Goal: Download file/media

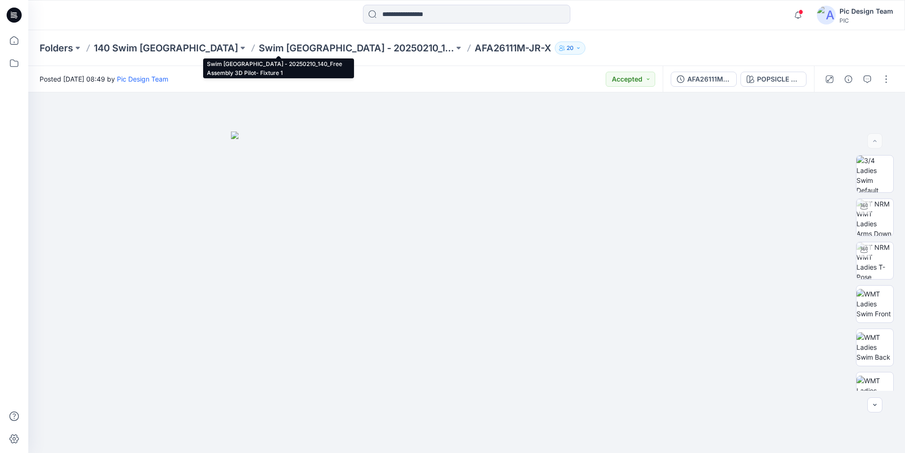
click at [282, 48] on p "Swim [GEOGRAPHIC_DATA] - 20250210_140_Free Assembly 3D Pilot- Fixture 1" at bounding box center [356, 47] width 195 height 13
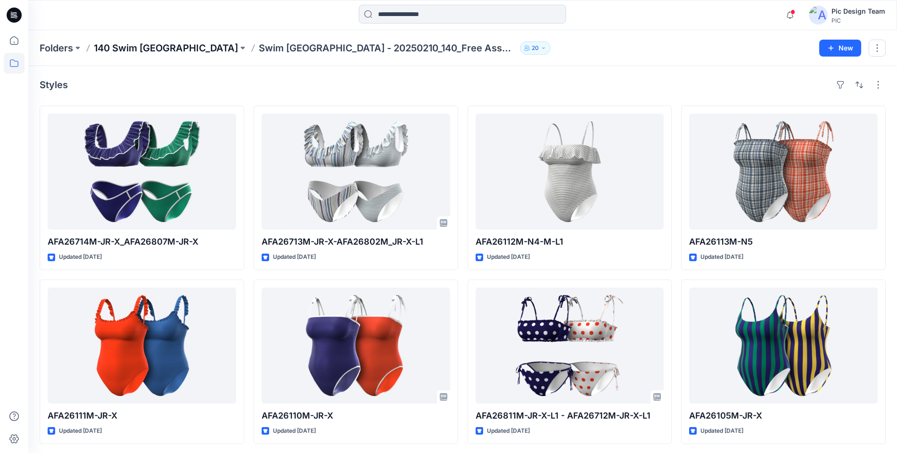
click at [123, 50] on p "140 Swim [GEOGRAPHIC_DATA]" at bounding box center [166, 47] width 144 height 13
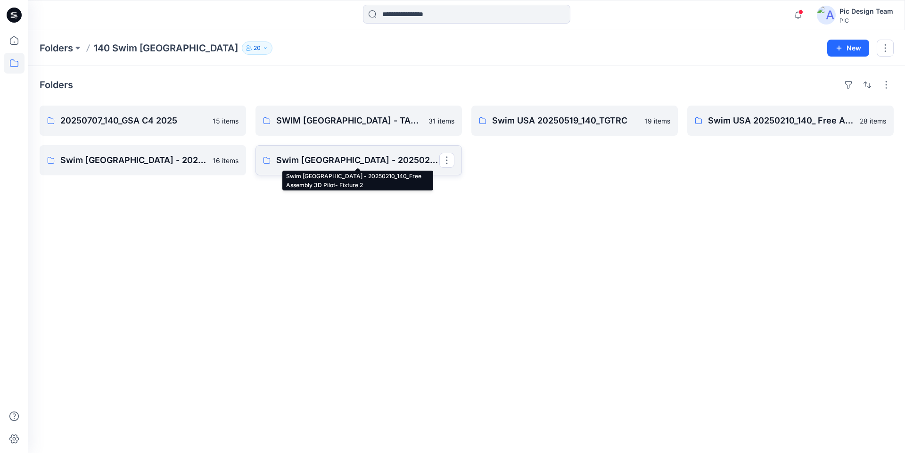
click at [383, 160] on p "Swim [GEOGRAPHIC_DATA] - 20250210_140_Free Assembly 3D Pilot- Fixture 2" at bounding box center [357, 160] width 163 height 13
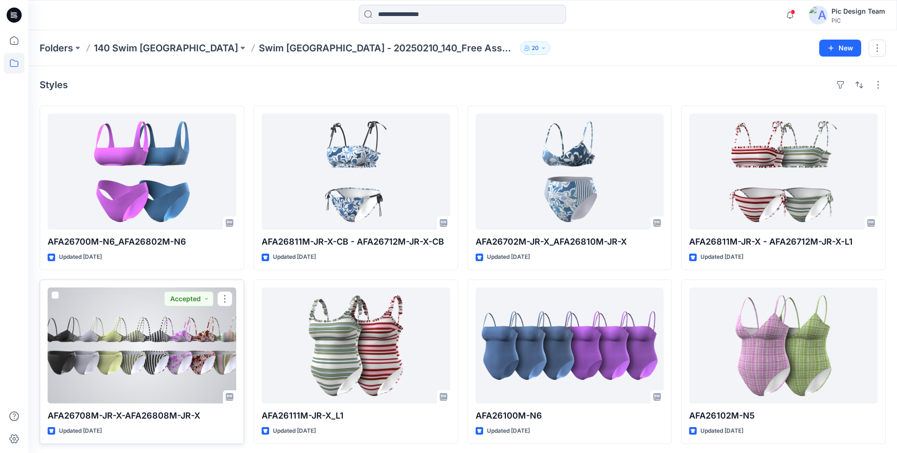
click at [206, 335] on div at bounding box center [142, 346] width 189 height 116
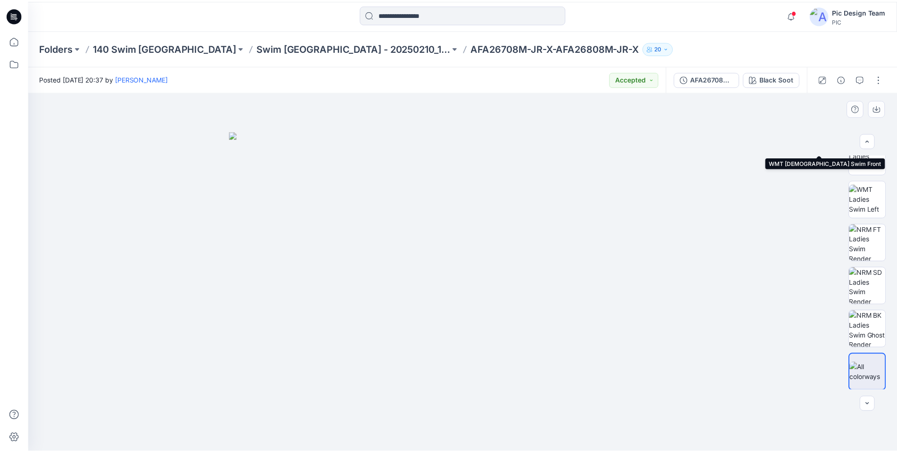
scroll to position [192, 0]
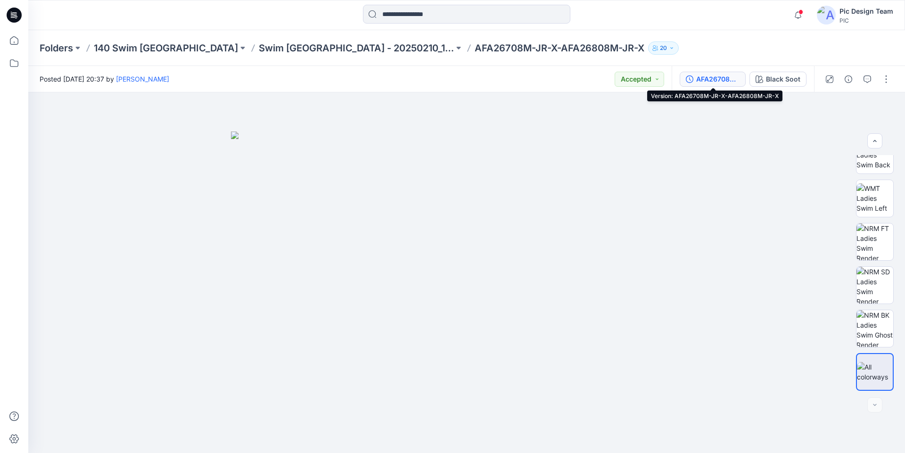
click at [725, 83] on div "AFA26708M-JR-X-AFA26808M-JR-X" at bounding box center [717, 79] width 43 height 10
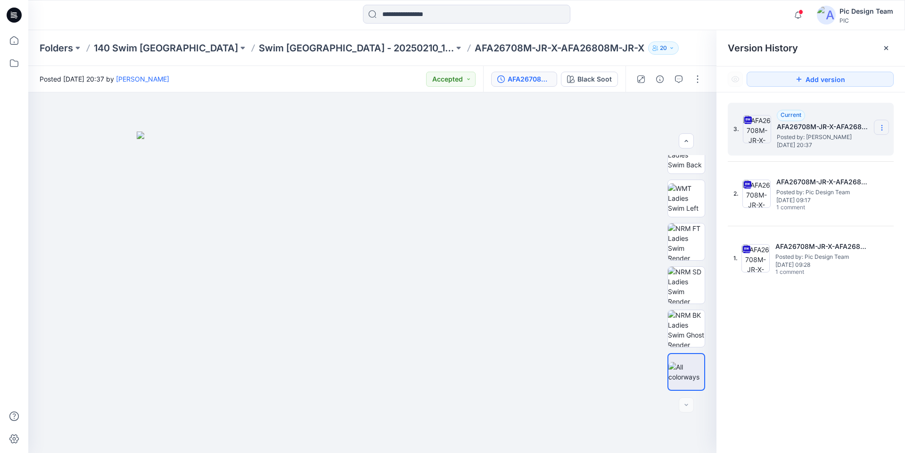
click at [879, 131] on icon at bounding box center [882, 128] width 8 height 8
click at [843, 149] on span "Download Source BW File" at bounding box center [834, 145] width 79 height 11
click at [303, 47] on p "Swim [GEOGRAPHIC_DATA] - 20250210_140_Free Assembly 3D Pilot- Fixture 2" at bounding box center [356, 47] width 195 height 13
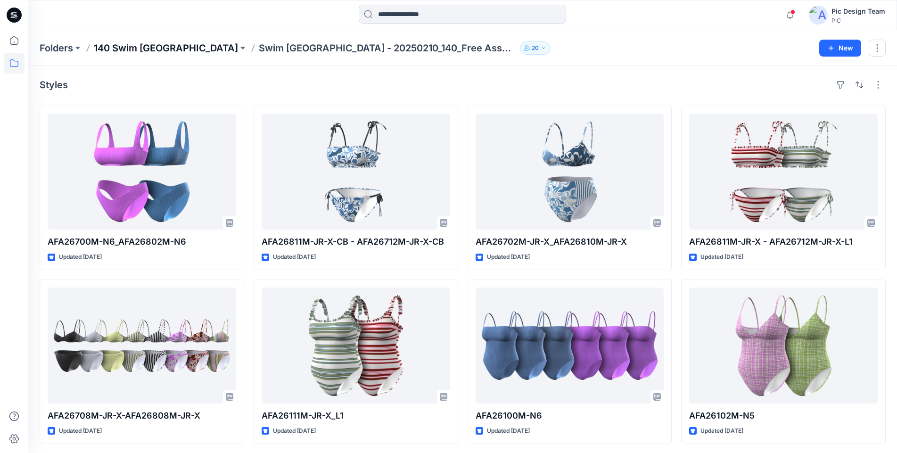
click at [135, 47] on p "140 Swim [GEOGRAPHIC_DATA]" at bounding box center [166, 47] width 144 height 13
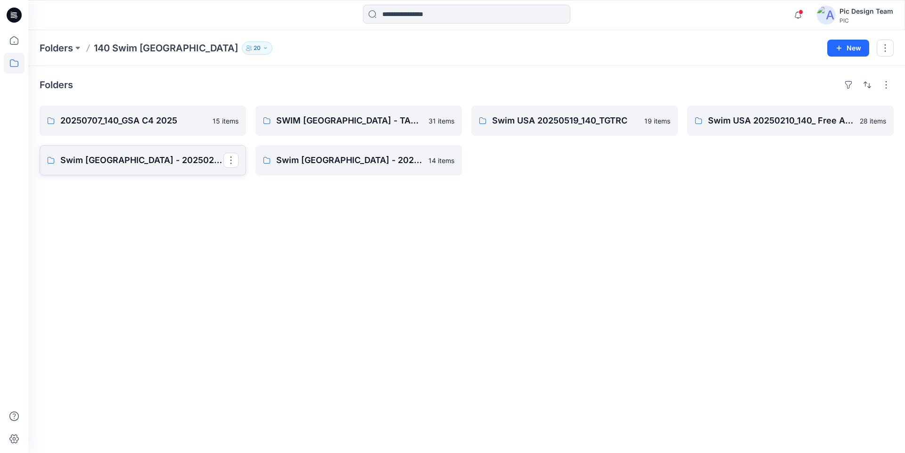
click at [186, 159] on p "Swim [GEOGRAPHIC_DATA] - 20250210_140_Free Assembly 3D Pilot- Fixture 1" at bounding box center [141, 160] width 163 height 13
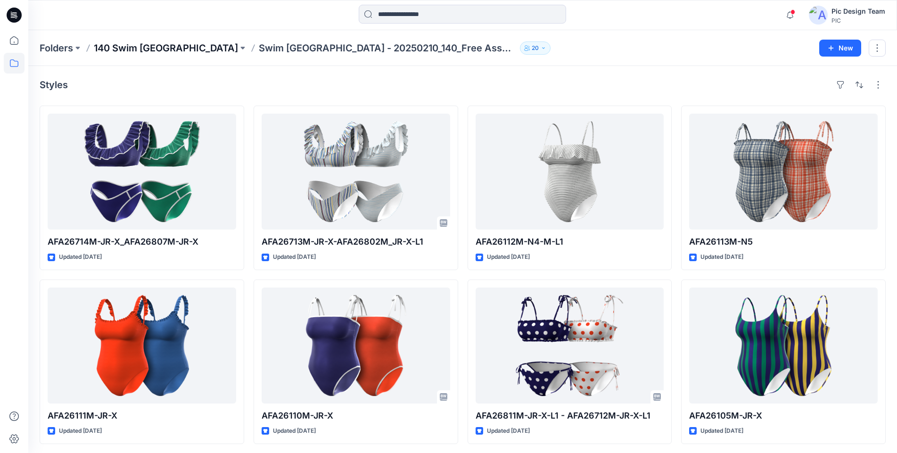
click at [150, 46] on p "140 Swim [GEOGRAPHIC_DATA]" at bounding box center [166, 47] width 144 height 13
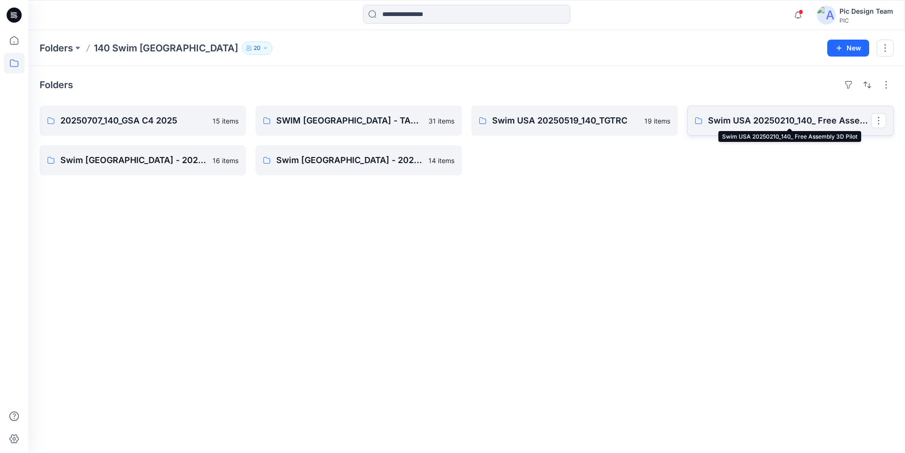
click at [769, 121] on p "Swim USA 20250210_140_ Free Assembly 3D Pilot" at bounding box center [789, 120] width 163 height 13
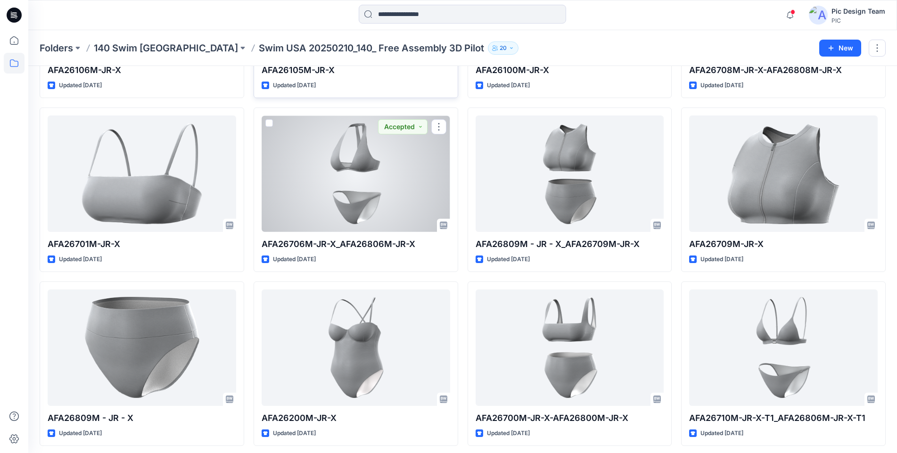
scroll to position [872, 0]
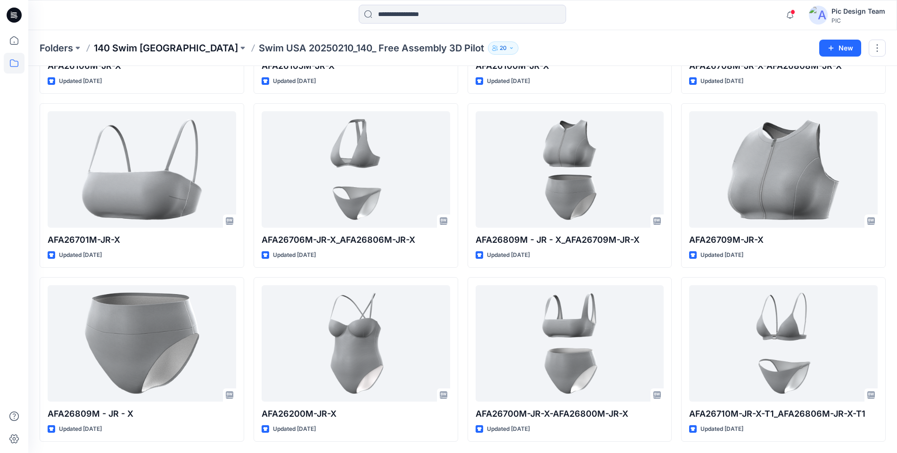
click at [124, 47] on p "140 Swim [GEOGRAPHIC_DATA]" at bounding box center [166, 47] width 144 height 13
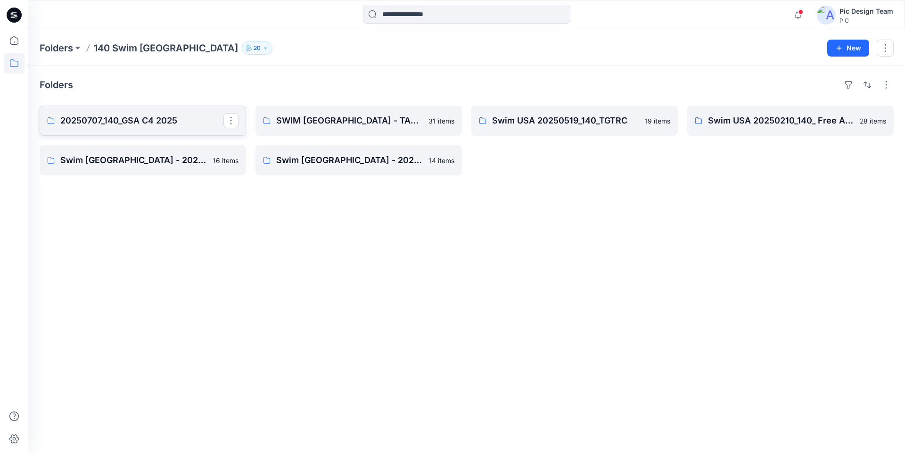
click at [153, 121] on p "20250707_140_GSA C4 2025" at bounding box center [141, 120] width 163 height 13
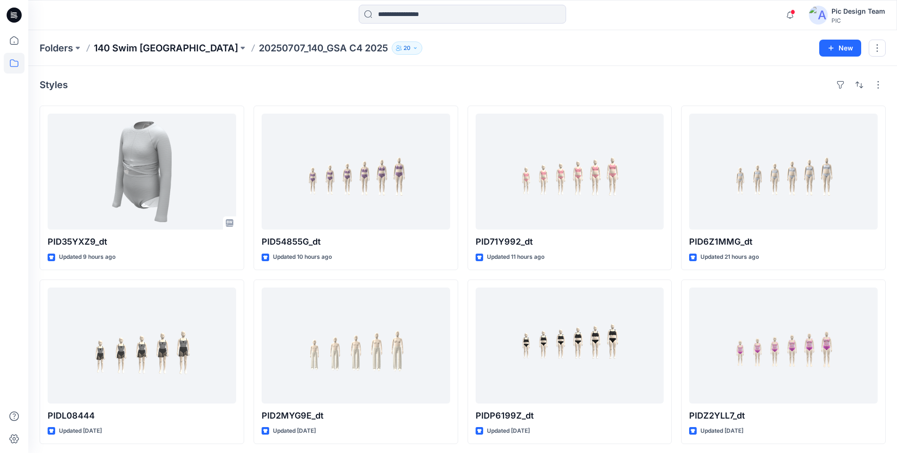
click at [127, 50] on p "140 Swim [GEOGRAPHIC_DATA]" at bounding box center [166, 47] width 144 height 13
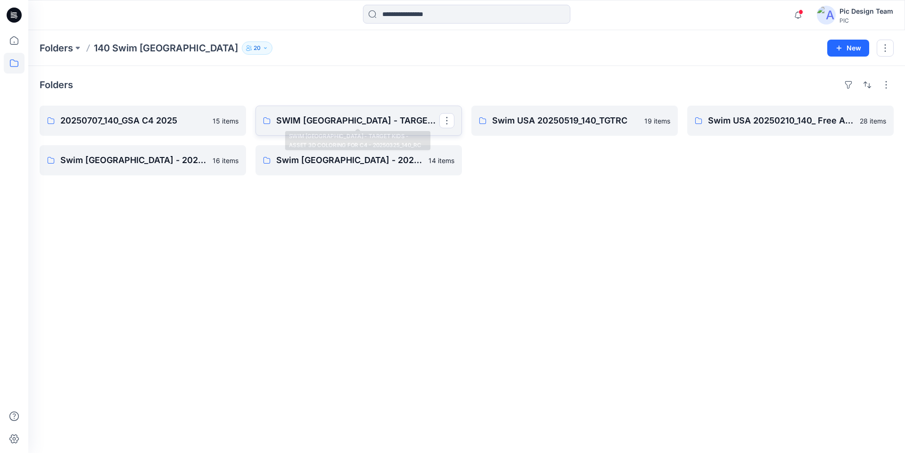
click at [369, 123] on p "SWIM [GEOGRAPHIC_DATA] - TARGET KIDS - ASSET 3D COLORING FOR C4 - 20250325_140_…" at bounding box center [357, 120] width 163 height 13
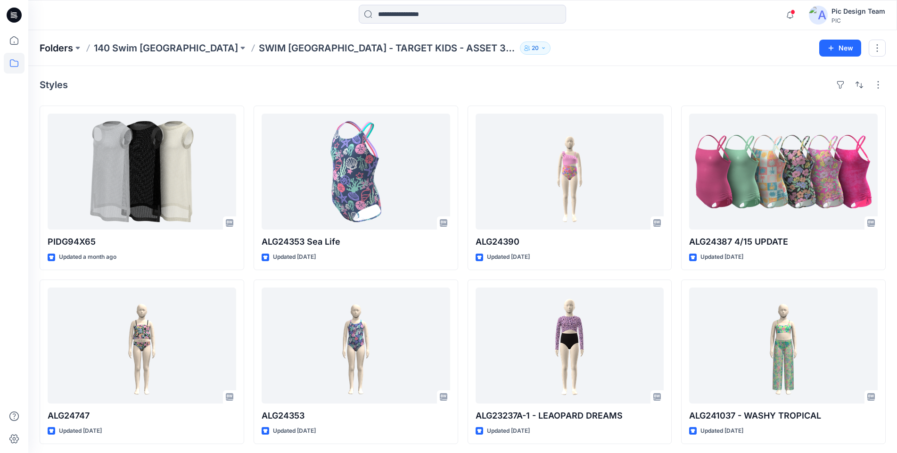
click at [69, 49] on p "Folders" at bounding box center [56, 47] width 33 height 13
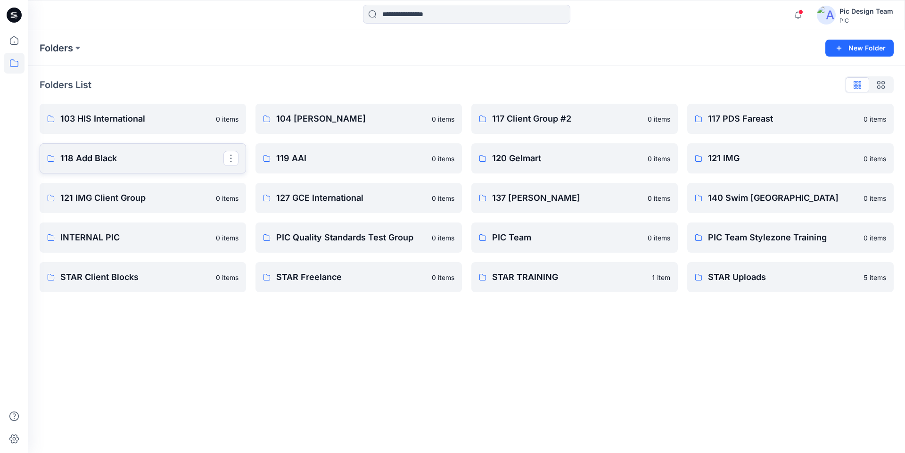
click at [105, 156] on p "118 Add Black" at bounding box center [141, 158] width 163 height 13
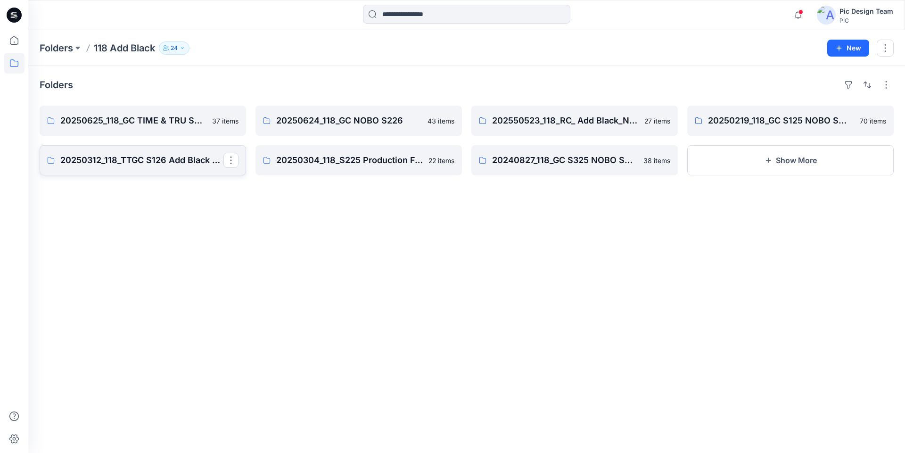
click at [155, 161] on p "20250312_118_TTGC S126 Add Black Time & Tru" at bounding box center [141, 160] width 163 height 13
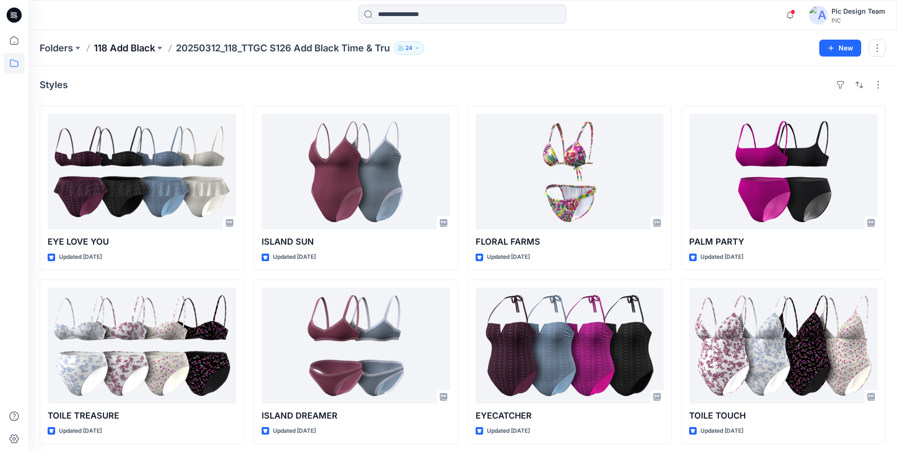
click at [115, 48] on p "118 Add Black" at bounding box center [124, 47] width 61 height 13
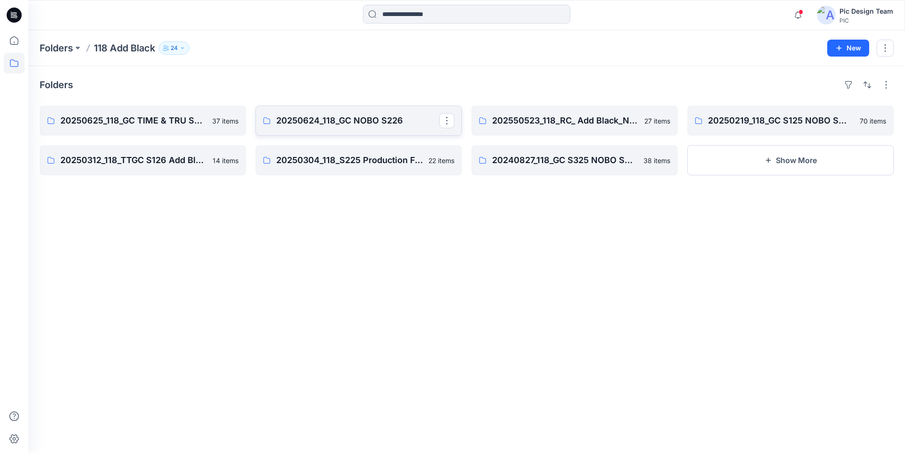
click at [324, 120] on p "20250624_118_GC NOBO S226" at bounding box center [357, 120] width 163 height 13
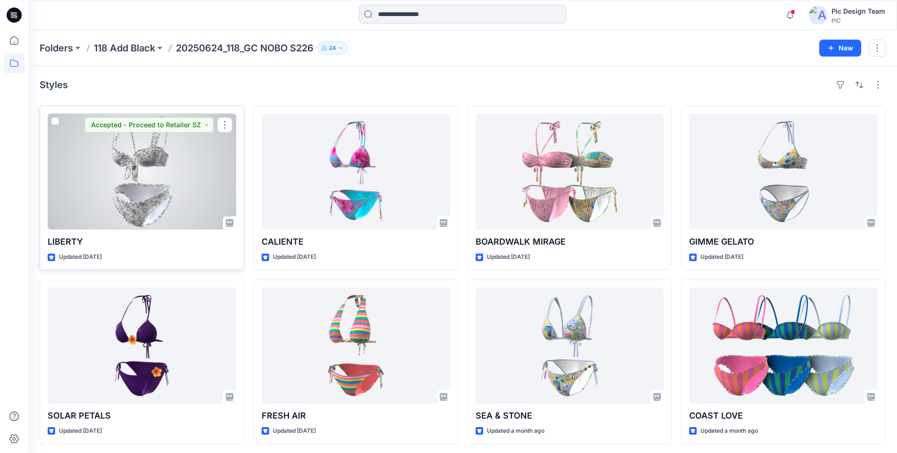
click at [197, 154] on div at bounding box center [142, 172] width 189 height 116
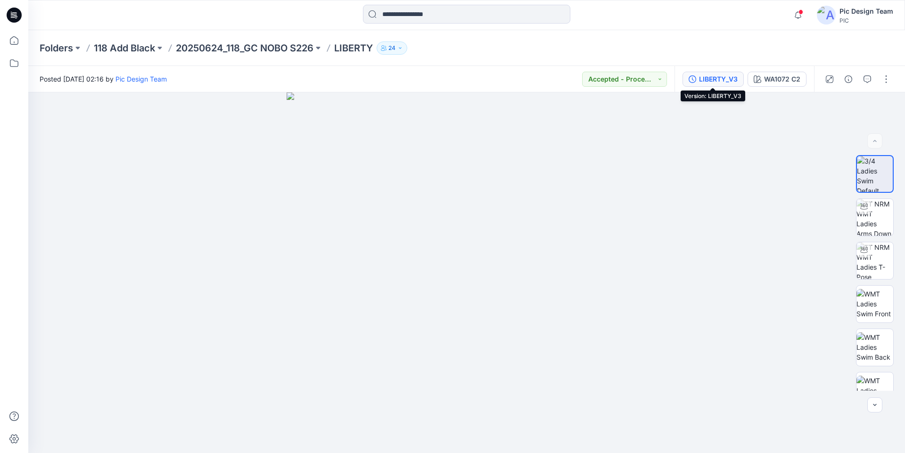
click at [731, 82] on div "LIBERTY_V3" at bounding box center [718, 79] width 39 height 10
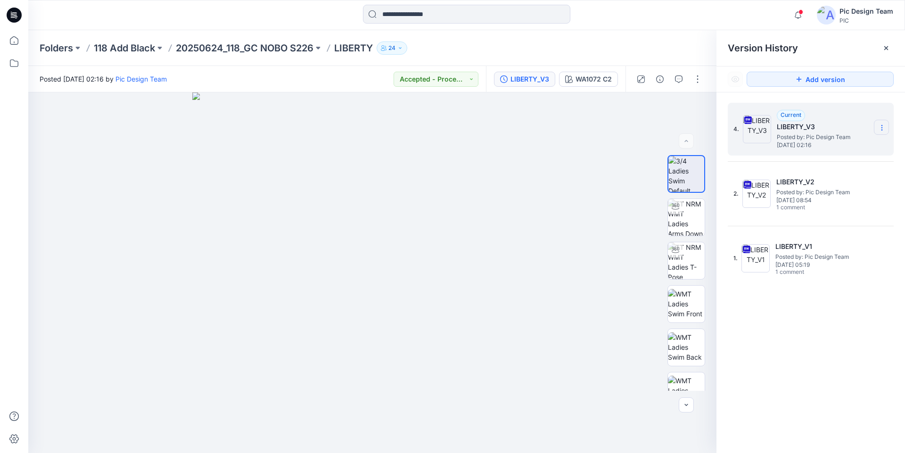
click at [879, 129] on icon at bounding box center [882, 128] width 8 height 8
click at [842, 150] on span "Download Source BW File" at bounding box center [834, 145] width 79 height 11
click at [687, 216] on img at bounding box center [686, 217] width 37 height 37
click at [244, 44] on p "20250624_118_GC NOBO S226" at bounding box center [245, 47] width 138 height 13
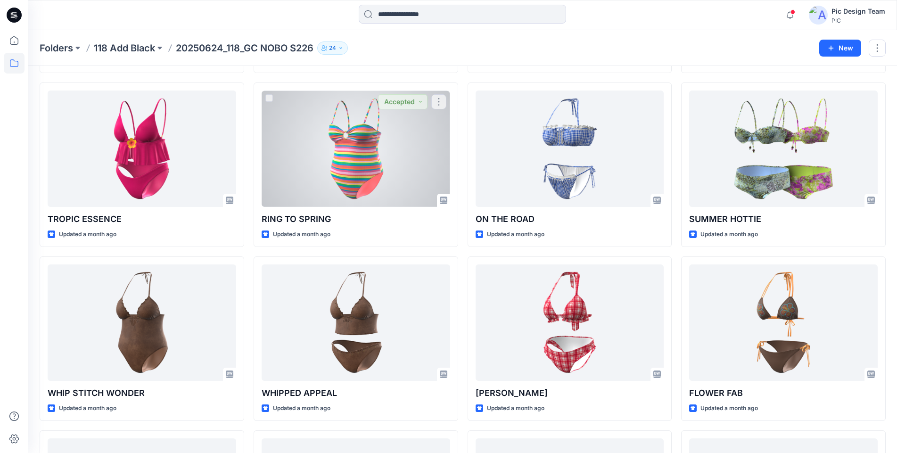
scroll to position [888, 0]
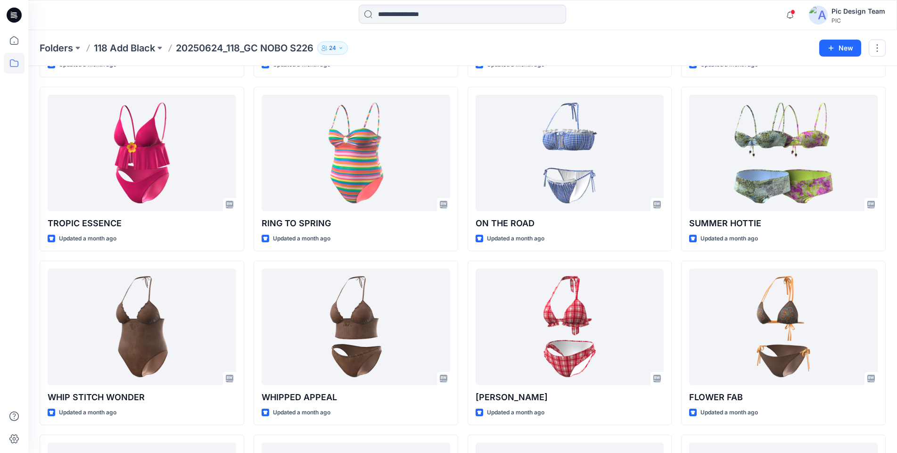
click at [643, 22] on div at bounding box center [463, 15] width 434 height 21
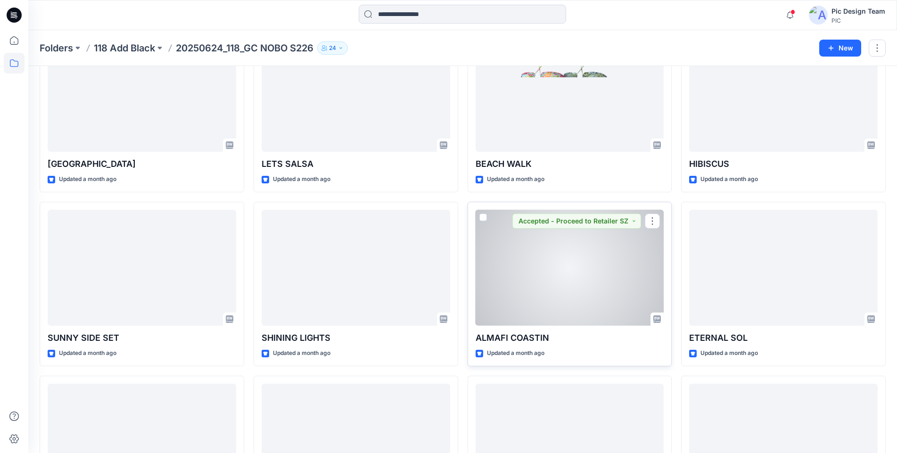
scroll to position [1296, 0]
